Goal: Task Accomplishment & Management: Complete application form

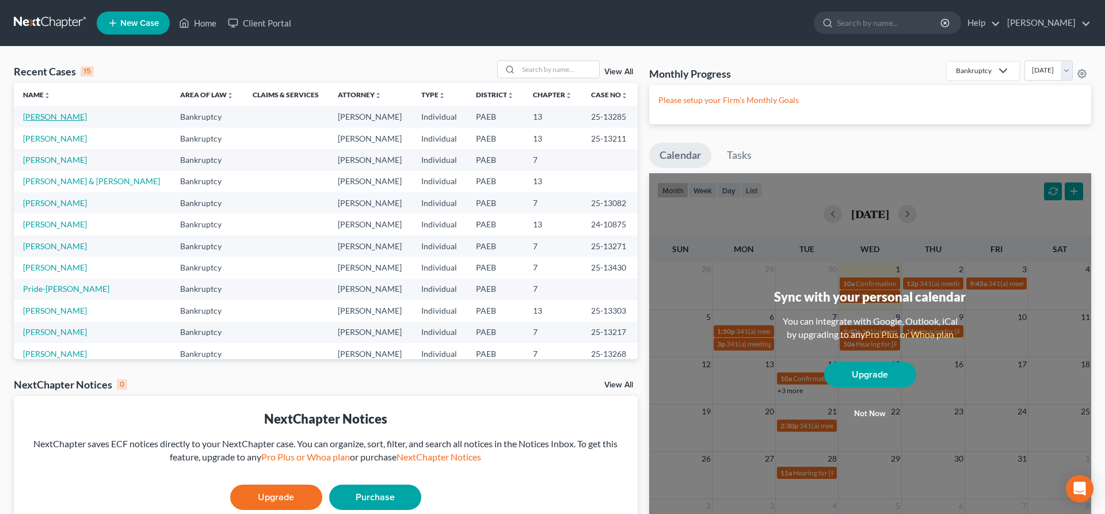
click at [51, 120] on link "[PERSON_NAME]" at bounding box center [55, 117] width 64 height 10
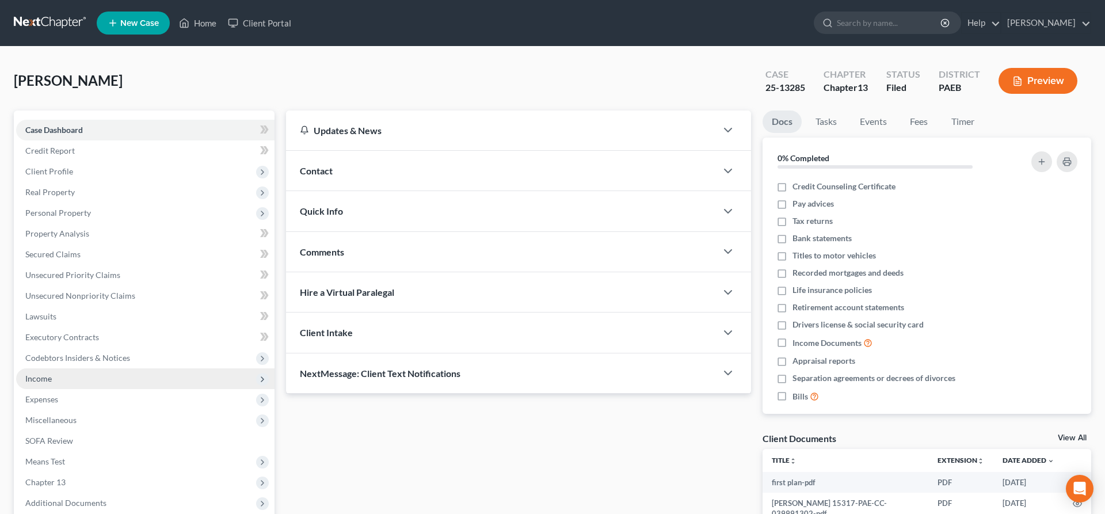
click at [50, 378] on span "Income" at bounding box center [38, 379] width 26 height 10
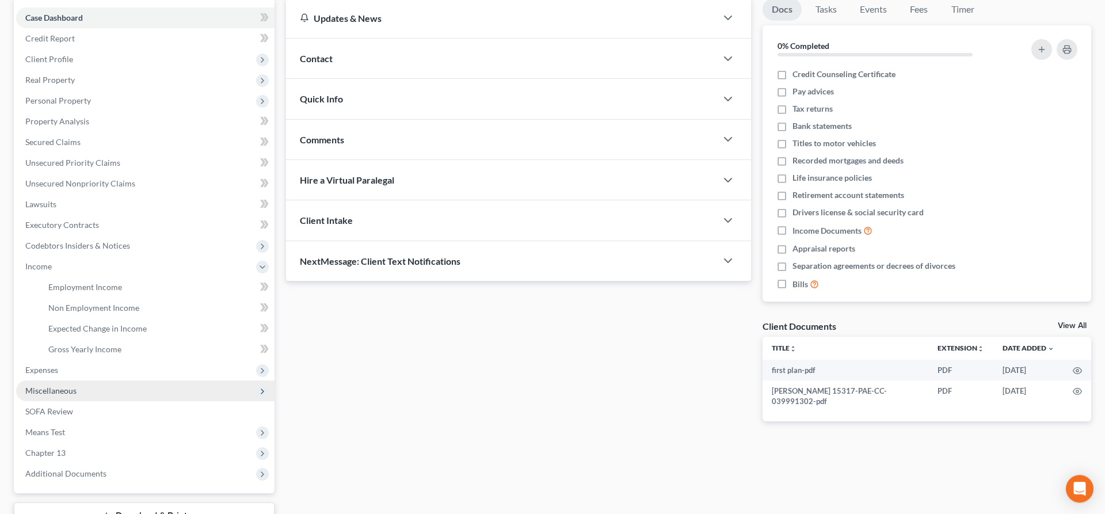
scroll to position [117, 0]
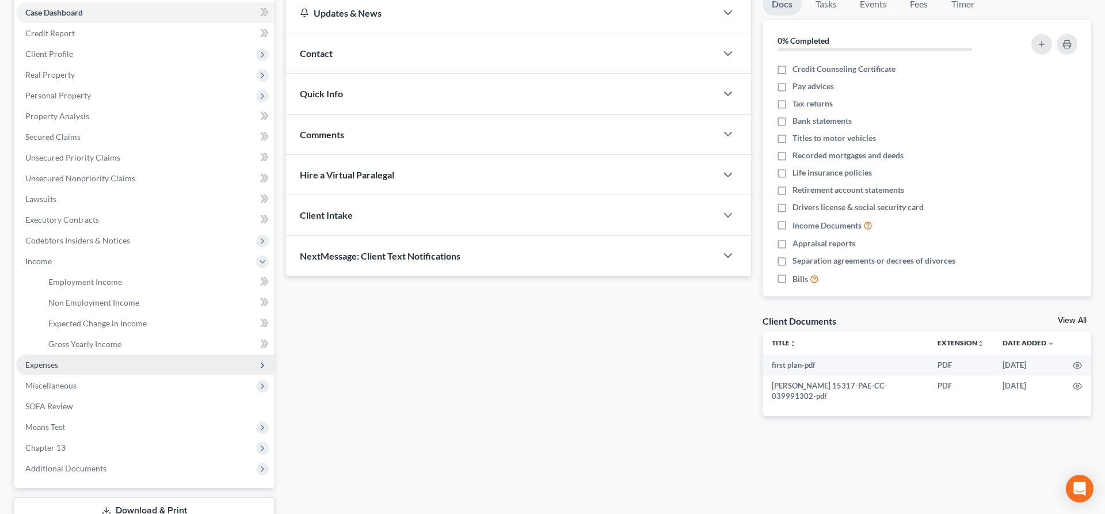
click at [43, 359] on span "Expenses" at bounding box center [145, 365] width 258 height 21
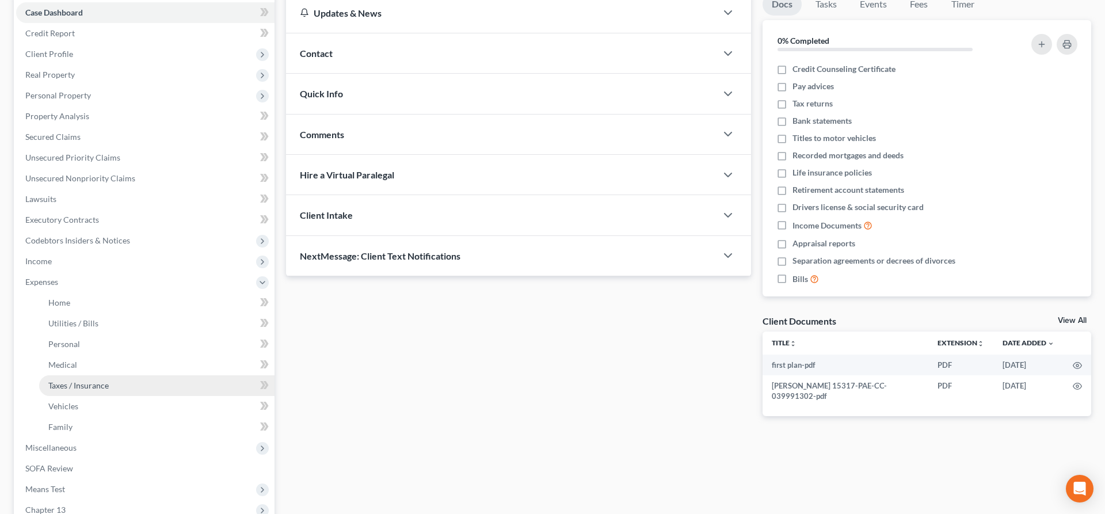
click at [72, 383] on span "Taxes / Insurance" at bounding box center [78, 386] width 60 height 10
click at [71, 401] on span "Vehicles" at bounding box center [63, 406] width 30 height 10
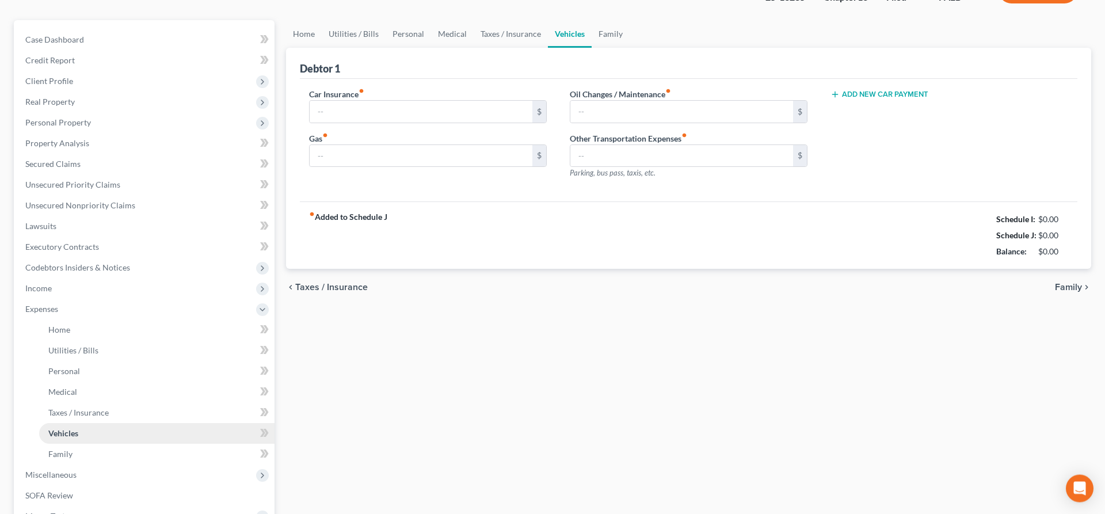
type input "170.00"
type input "600.00"
type input "100.00"
type input "0.00"
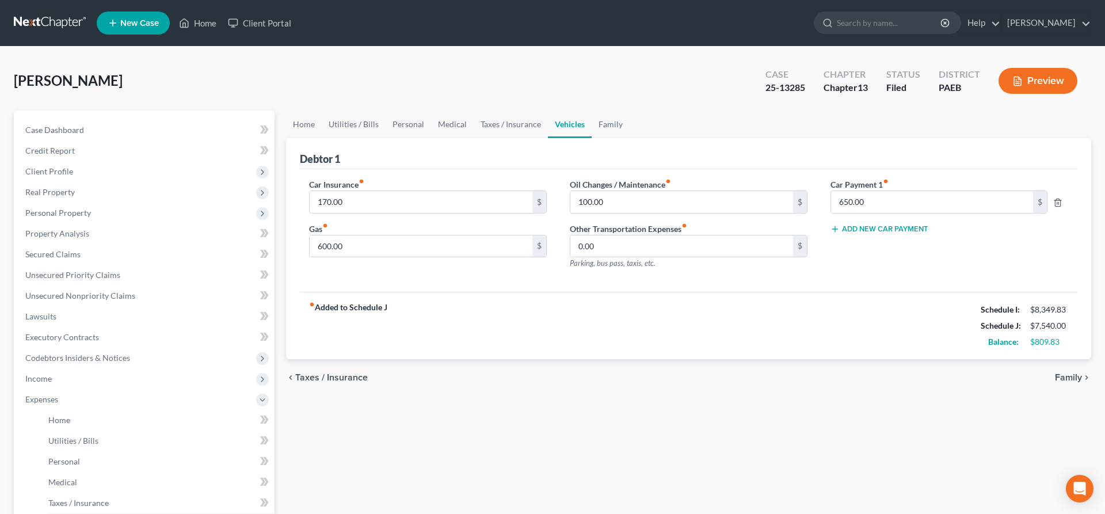
click at [320, 378] on span "Taxes / Insurance" at bounding box center [331, 377] width 73 height 9
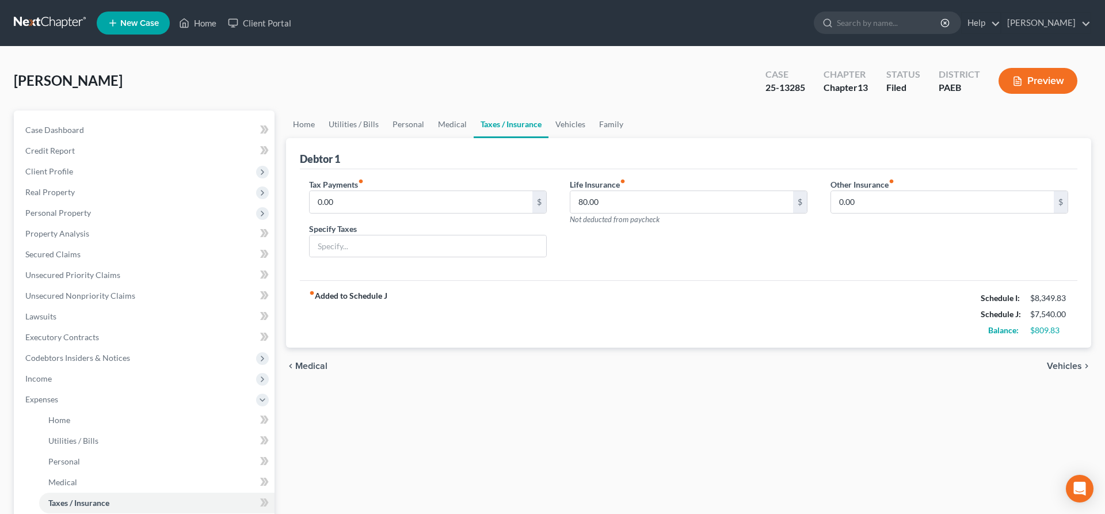
click at [309, 362] on span "Medical" at bounding box center [311, 366] width 32 height 9
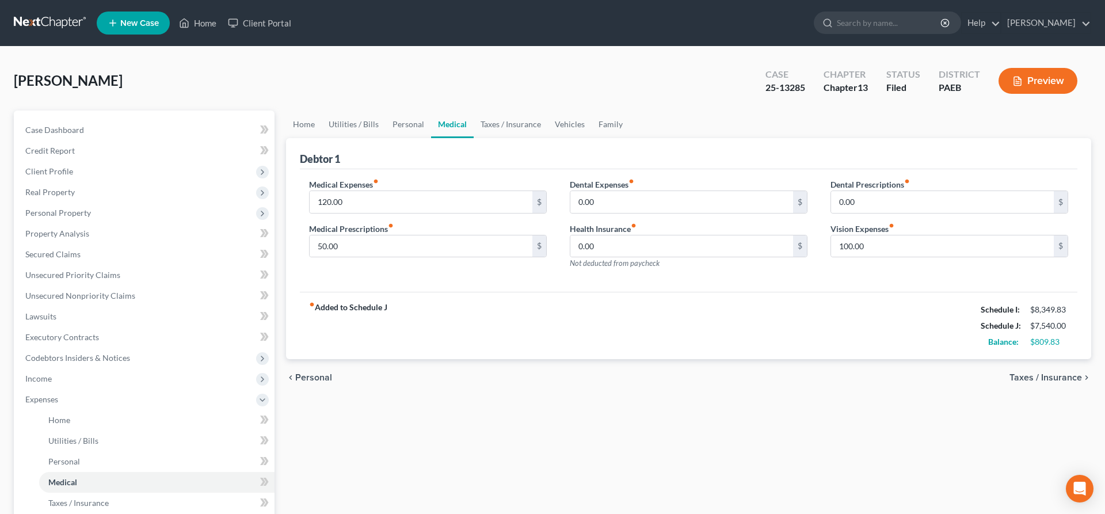
click at [309, 362] on div "chevron_left Personal Taxes / Insurance chevron_right" at bounding box center [688, 377] width 805 height 37
click at [312, 376] on span "Personal" at bounding box center [313, 377] width 37 height 9
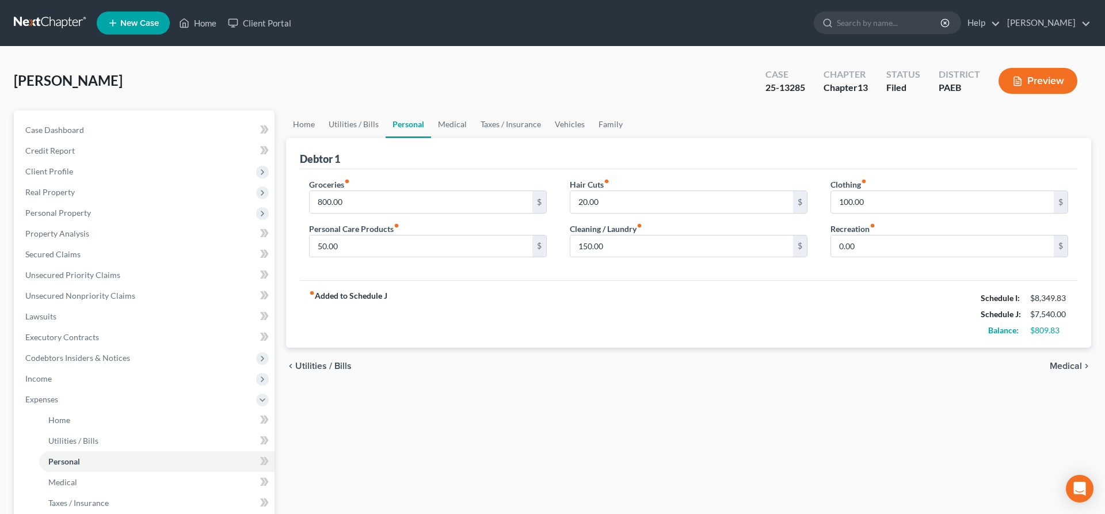
click at [333, 362] on span "Utilities / Bills" at bounding box center [323, 366] width 56 height 9
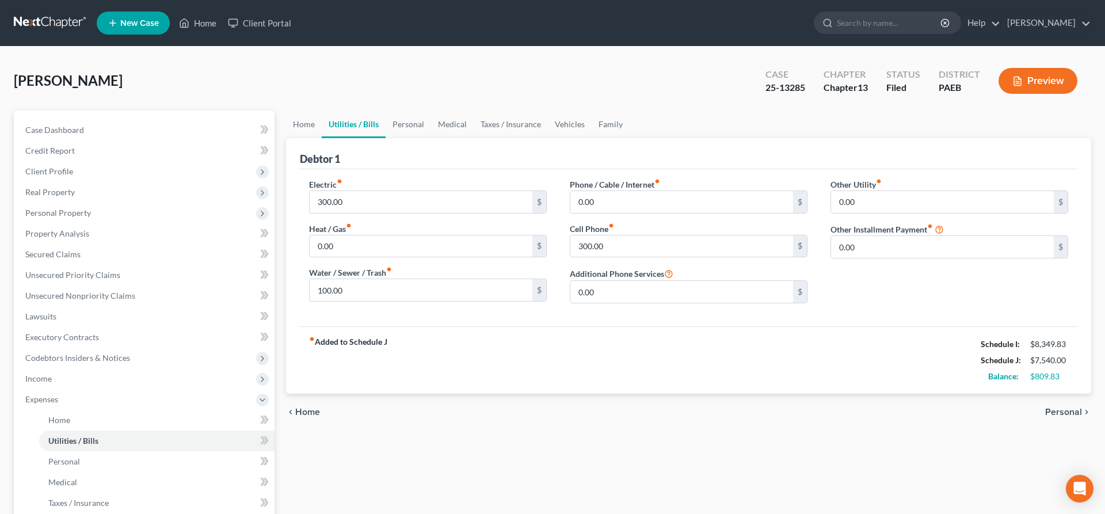
click at [1062, 412] on span "Personal" at bounding box center [1063, 412] width 37 height 9
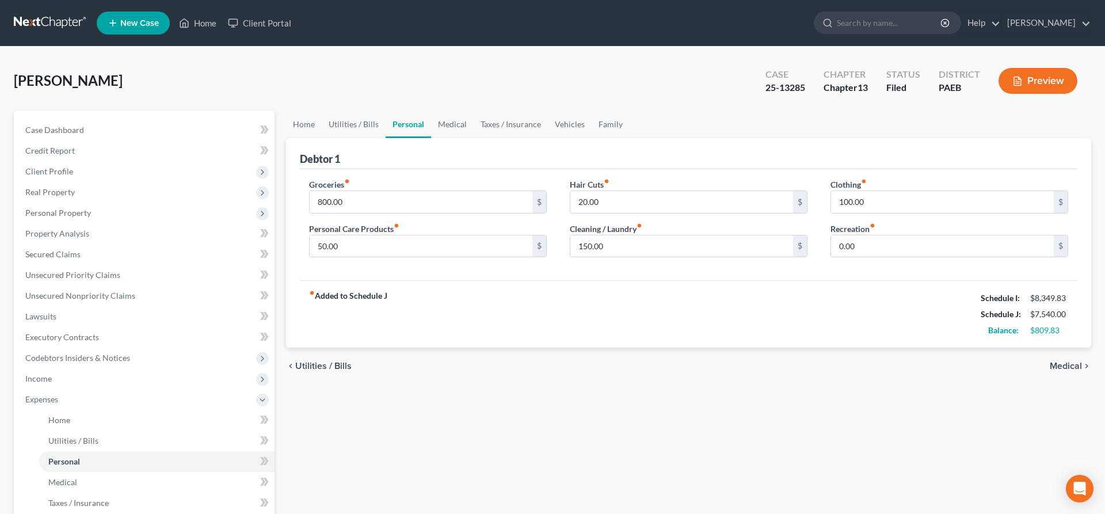
click at [1078, 274] on div "Debtor 1 Groceries fiber_manual_record 800.00 $ Personal Care Products fiber_ma…" at bounding box center [688, 243] width 805 height 210
click at [1080, 365] on span "Medical" at bounding box center [1066, 366] width 32 height 9
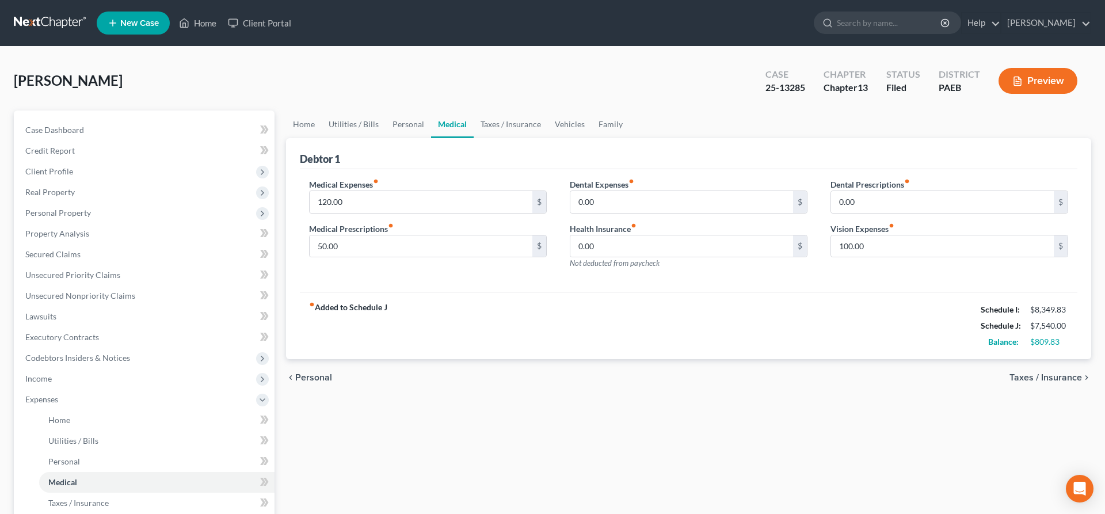
click at [1079, 364] on div "chevron_left Personal Taxes / Insurance chevron_right" at bounding box center [688, 377] width 805 height 37
click at [1056, 375] on span "Taxes / Insurance" at bounding box center [1046, 377] width 73 height 9
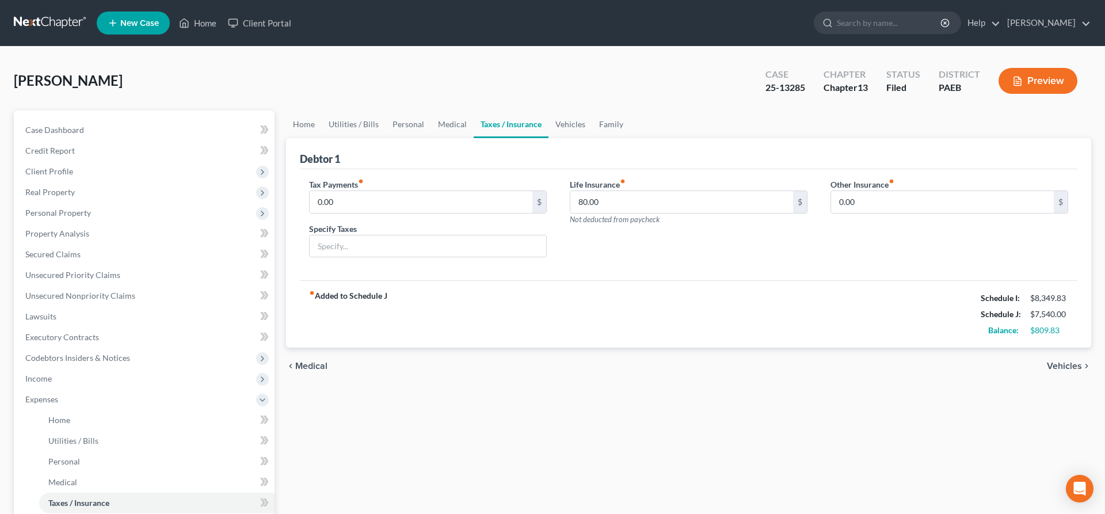
click at [1056, 375] on div "chevron_left Medical Vehicles chevron_right" at bounding box center [688, 366] width 805 height 37
click at [1058, 363] on span "Vehicles" at bounding box center [1064, 366] width 35 height 9
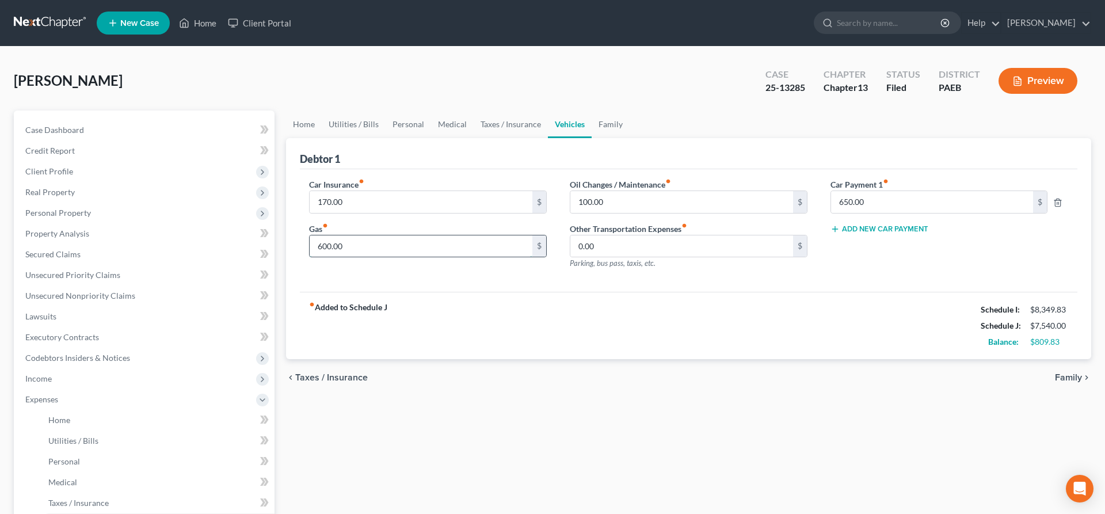
drag, startPoint x: 370, startPoint y: 248, endPoint x: 344, endPoint y: 244, distance: 26.2
click at [344, 244] on input "600.00" at bounding box center [421, 246] width 223 height 22
drag, startPoint x: 627, startPoint y: 201, endPoint x: 619, endPoint y: 201, distance: 8.1
click at [619, 201] on input "100.00" at bounding box center [681, 202] width 223 height 22
click at [338, 149] on div "Debtor 1" at bounding box center [689, 153] width 778 height 31
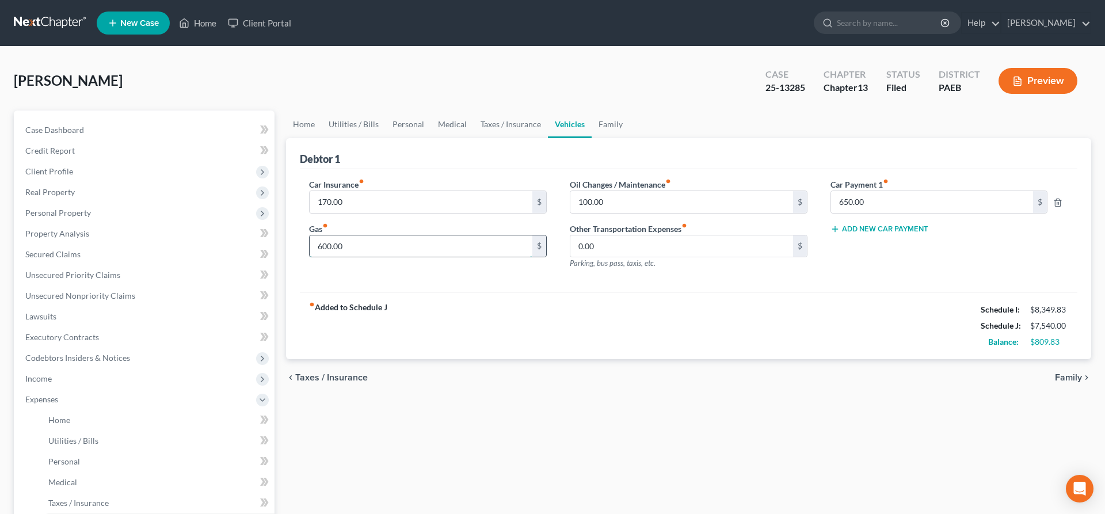
drag, startPoint x: 375, startPoint y: 244, endPoint x: 355, endPoint y: 240, distance: 20.5
click at [353, 235] on input "600.00" at bounding box center [421, 246] width 223 height 22
type input "250"
click at [1073, 267] on div "Car Payment 1 fiber_manual_record 650.00 $ Add New Car Payment" at bounding box center [949, 228] width 261 height 100
click at [315, 377] on span "Taxes / Insurance" at bounding box center [331, 377] width 73 height 9
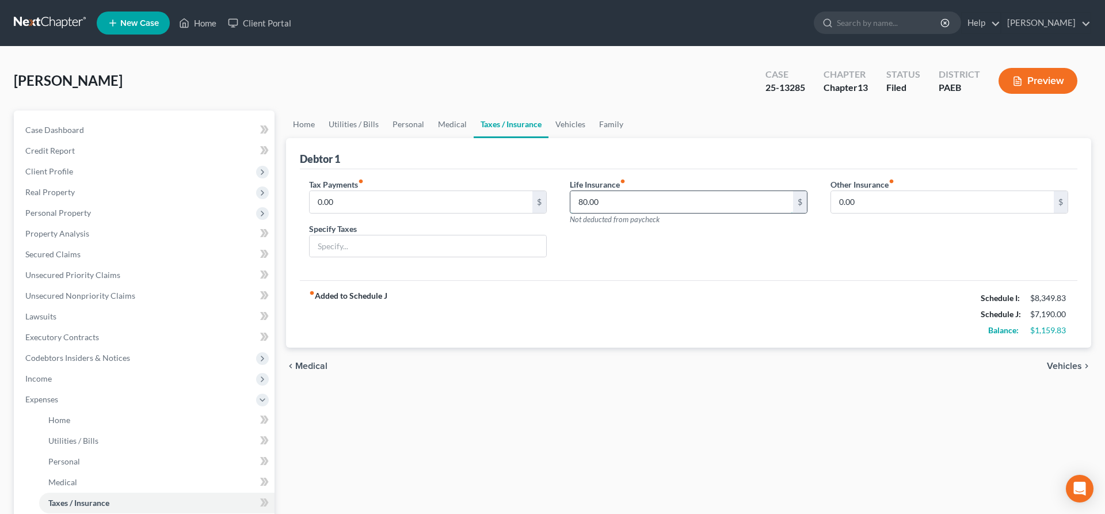
drag, startPoint x: 602, startPoint y: 199, endPoint x: 641, endPoint y: 192, distance: 39.9
click at [641, 191] on input "80.00" at bounding box center [681, 202] width 223 height 22
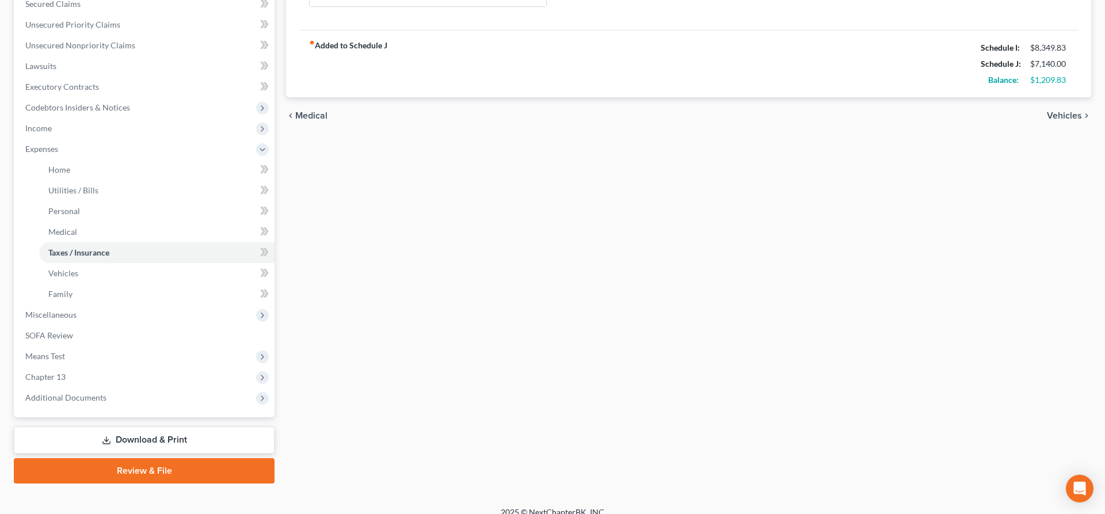
scroll to position [262, 0]
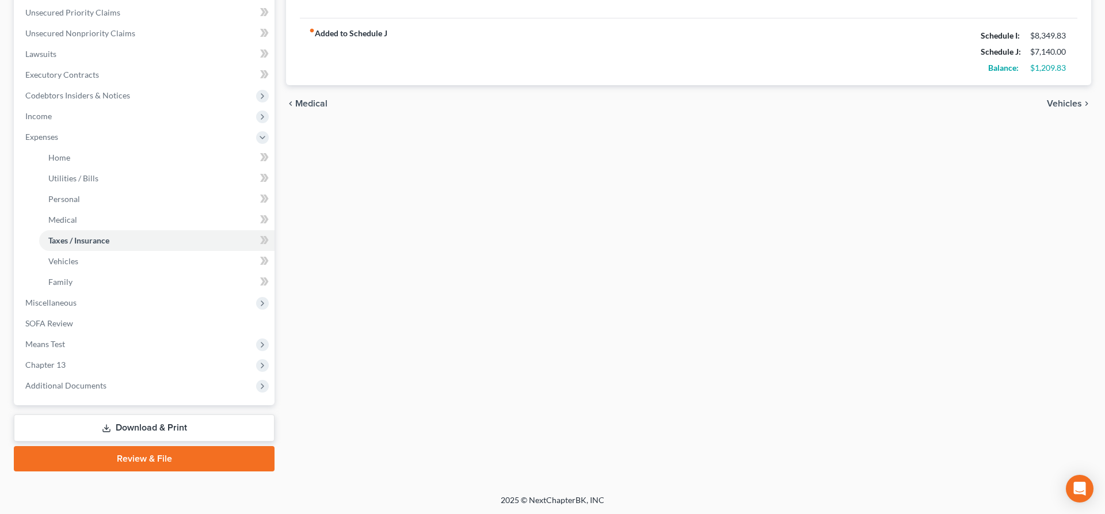
click at [188, 423] on link "Download & Print" at bounding box center [144, 427] width 261 height 27
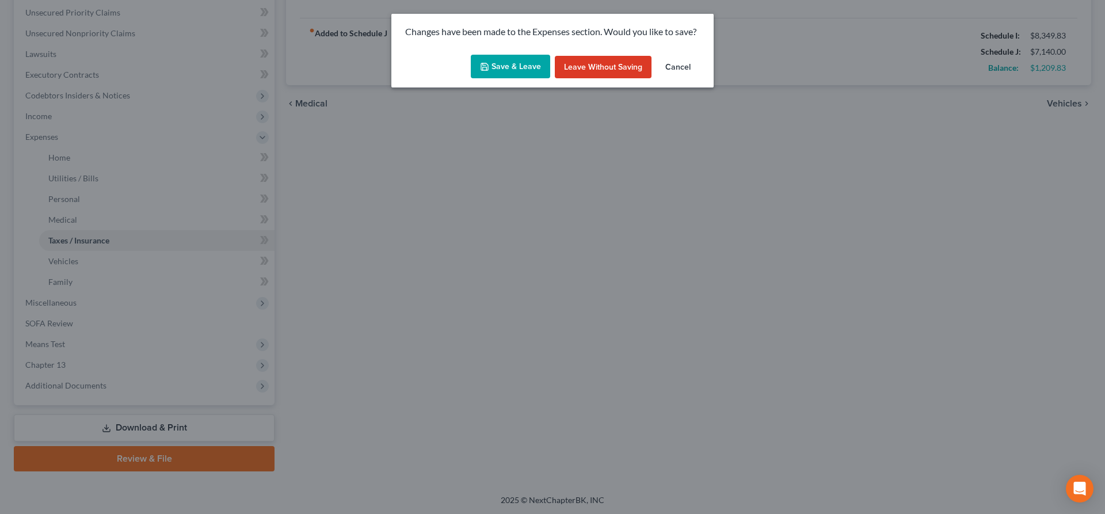
click at [503, 63] on button "Save & Leave" at bounding box center [510, 67] width 79 height 24
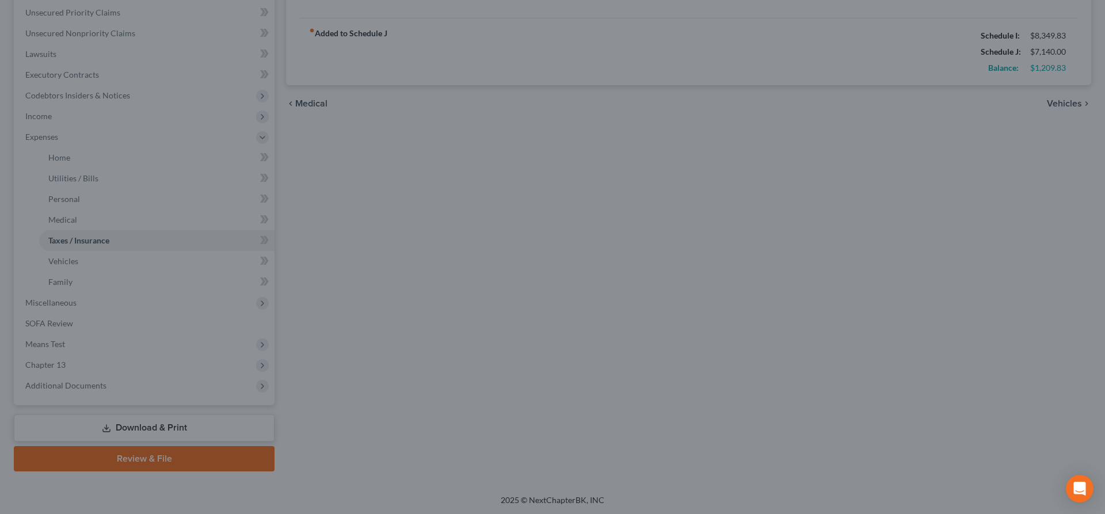
type input "30.00"
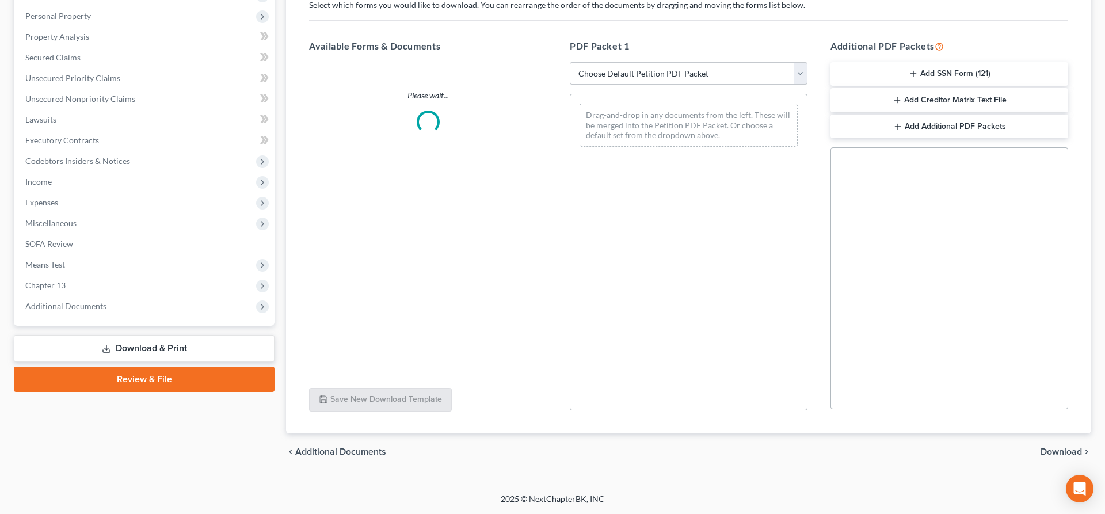
scroll to position [196, 0]
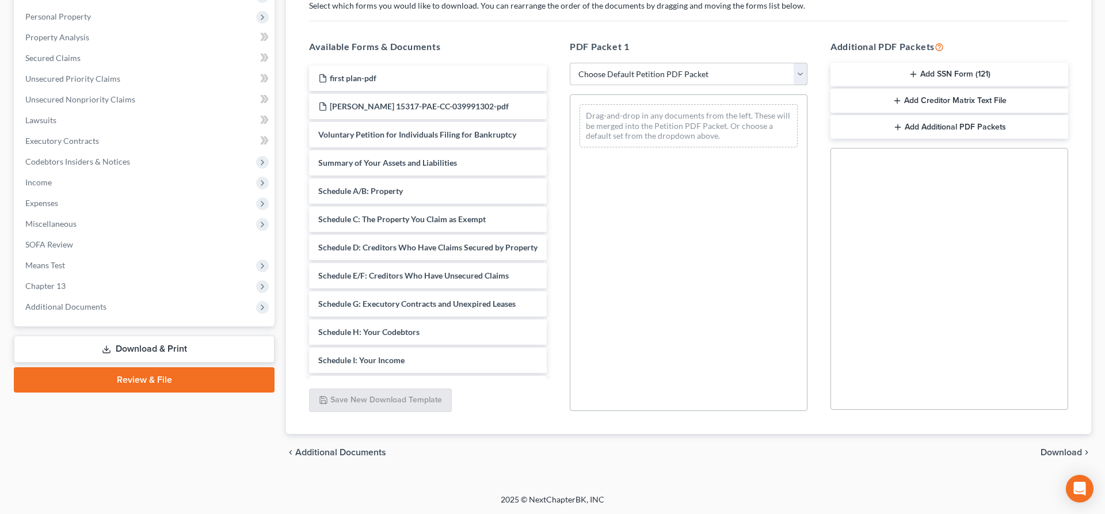
click at [570, 63] on select "Choose Default Petition PDF Packet Complete Bankruptcy Petition (all forms and …" at bounding box center [689, 74] width 238 height 23
select select "2"
click option "Amended Forms" at bounding box center [0, 0] width 0 height 0
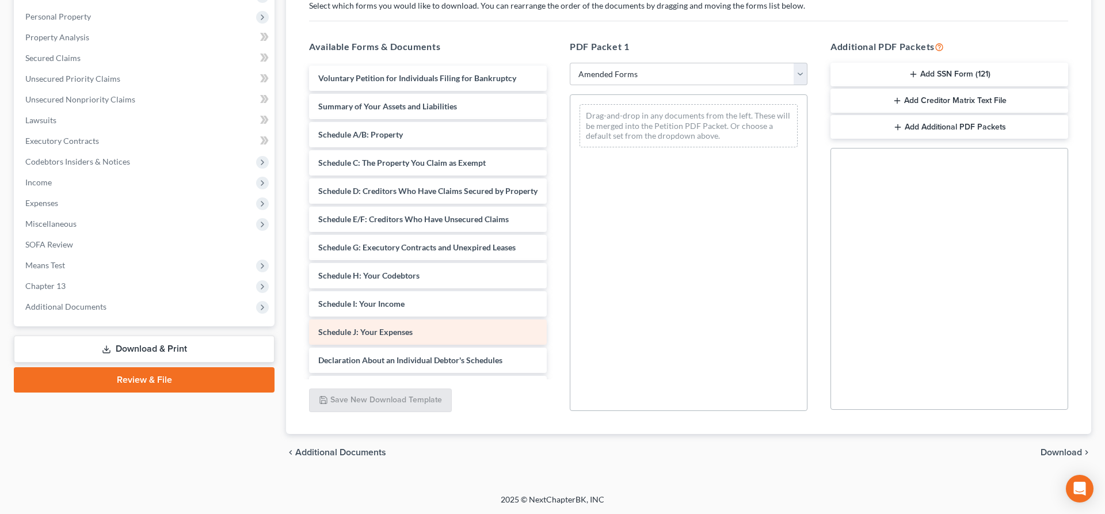
click at [399, 329] on span "Schedule J: Your Expenses" at bounding box center [365, 332] width 94 height 10
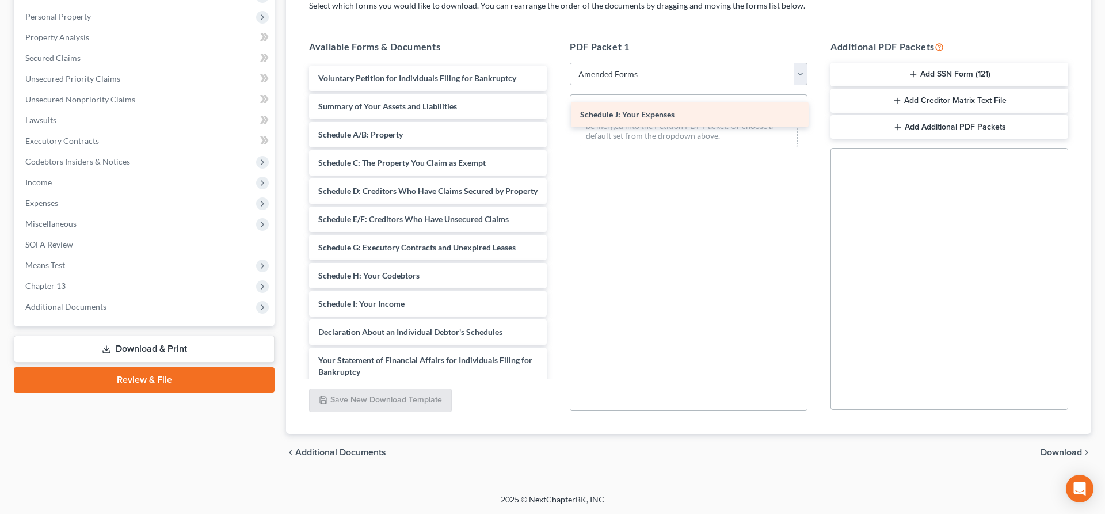
drag, startPoint x: 391, startPoint y: 334, endPoint x: 652, endPoint y: 117, distance: 339.7
click at [556, 117] on div "Schedule J: Your Expenses Voluntary Petition for Individuals Filing for Bankrup…" at bounding box center [428, 301] width 256 height 471
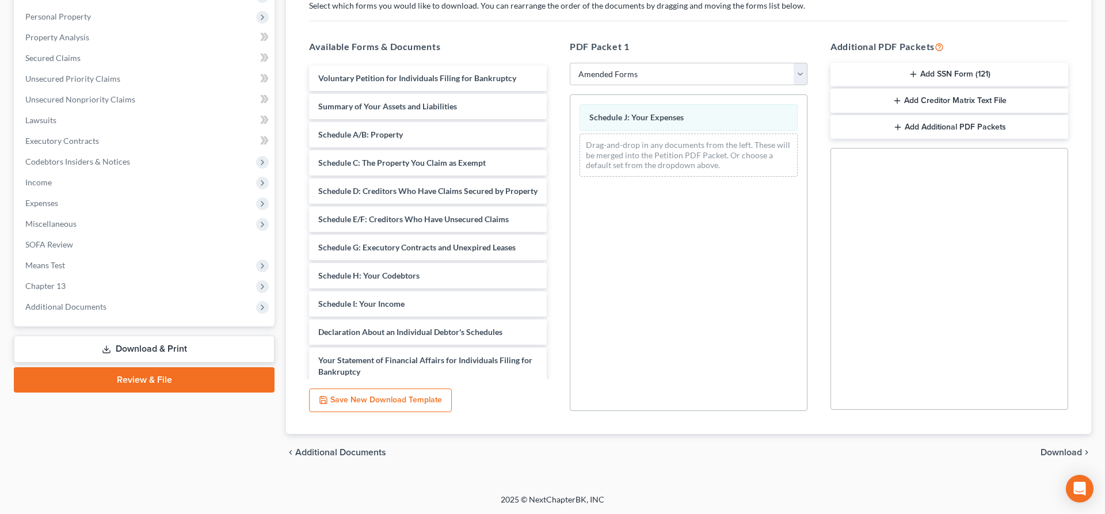
click at [1057, 452] on span "Download" at bounding box center [1061, 452] width 41 height 9
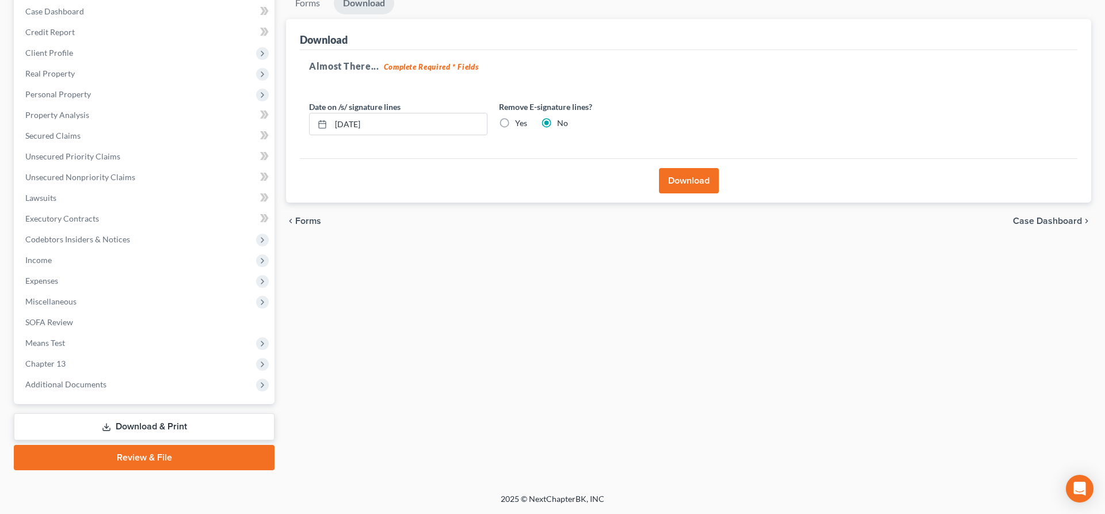
scroll to position [117, 0]
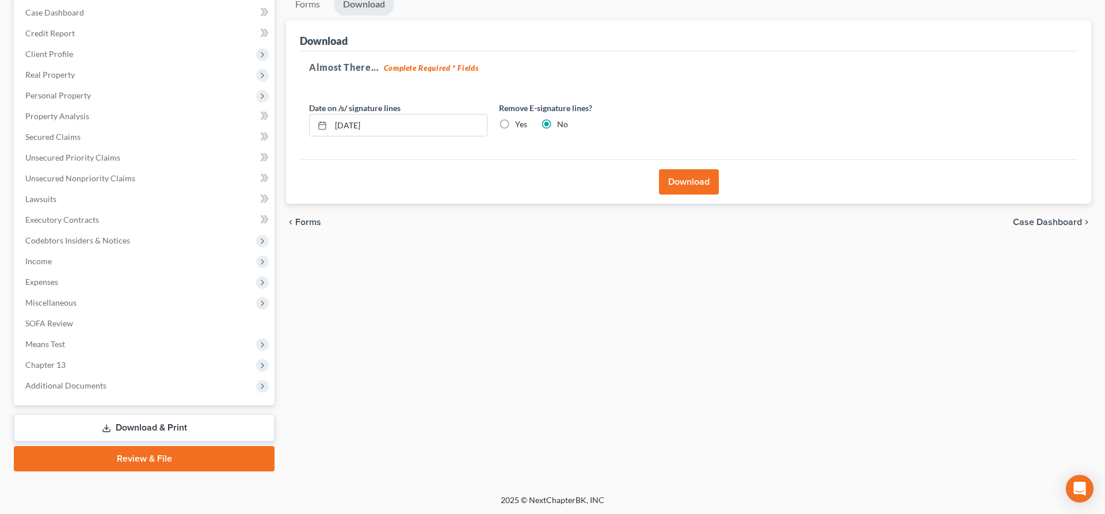
click at [680, 178] on button "Download" at bounding box center [689, 181] width 60 height 25
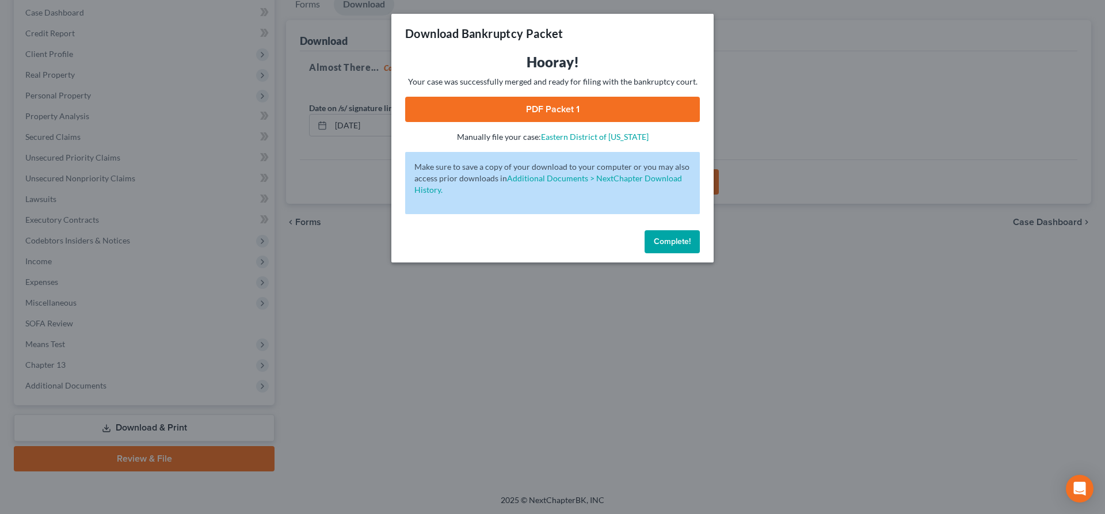
click at [573, 104] on link "PDF Packet 1" at bounding box center [552, 109] width 295 height 25
